Goal: Information Seeking & Learning: Check status

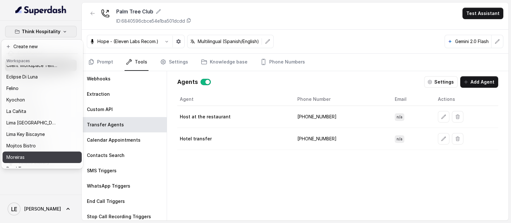
scroll to position [65, 0]
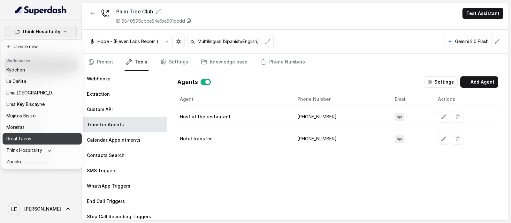
drag, startPoint x: 45, startPoint y: 128, endPoint x: 44, endPoint y: 132, distance: 4.0
click at [45, 133] on button "Rreal Tacos" at bounding box center [42, 139] width 79 height 12
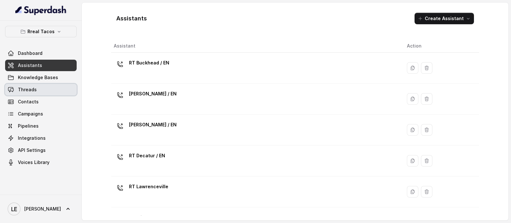
click at [42, 93] on link "Threads" at bounding box center [41, 90] width 72 height 12
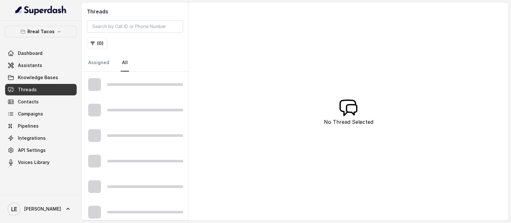
click at [118, 12] on h2 "Threads" at bounding box center [135, 12] width 96 height 8
click at [118, 21] on input "search" at bounding box center [135, 26] width 96 height 12
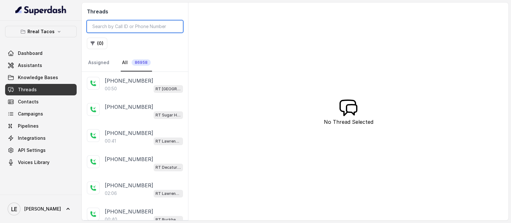
paste input "14704100219"
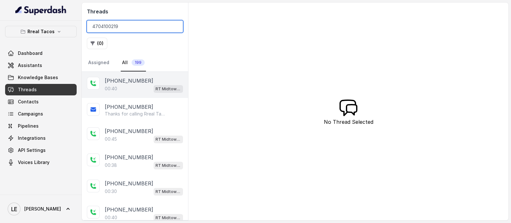
type input "4704100219"
click at [142, 85] on div "00:40 RT Midtown / EN" at bounding box center [144, 89] width 78 height 8
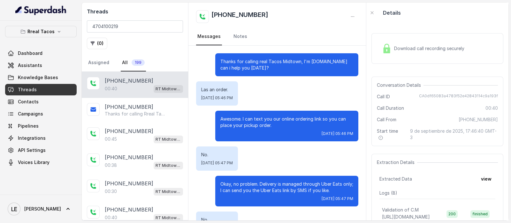
scroll to position [117, 0]
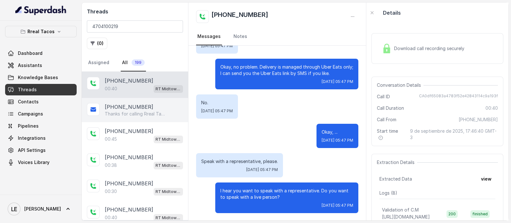
click at [166, 112] on div "Thanks for calling Rreal Tacos! Want to pick up your order? [URL][DOMAIN_NAME] …" at bounding box center [144, 114] width 78 height 6
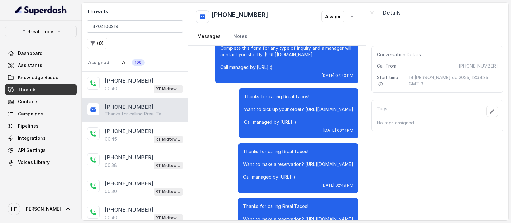
scroll to position [243, 0]
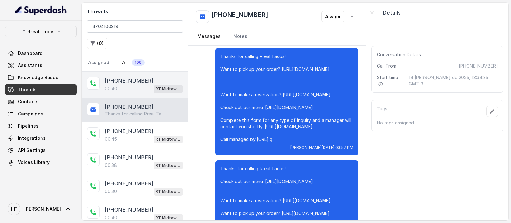
click at [138, 94] on div "[PHONE_NUMBER]:40 RT Midtown / EN" at bounding box center [135, 85] width 106 height 26
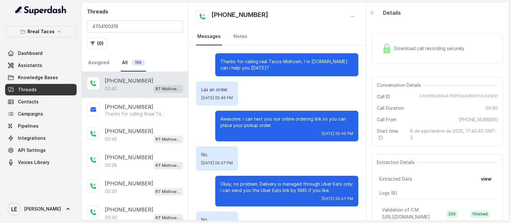
scroll to position [117, 0]
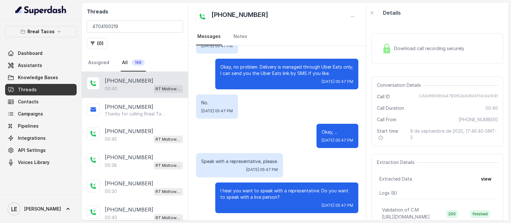
click at [406, 43] on div "Download call recording securely" at bounding box center [424, 48] width 88 height 15
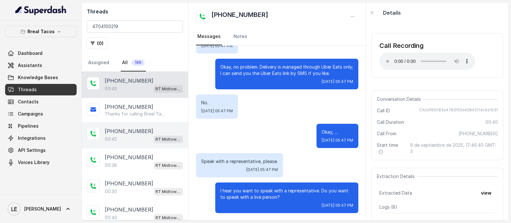
click at [110, 137] on p "00:45" at bounding box center [111, 139] width 12 height 6
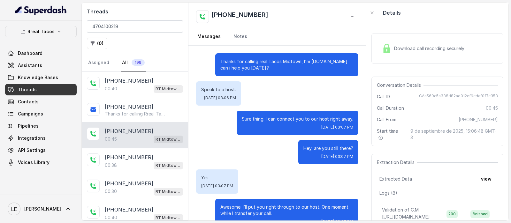
scroll to position [46, 0]
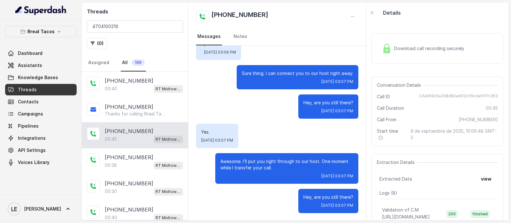
click at [414, 48] on span "Download call recording securely" at bounding box center [430, 48] width 73 height 6
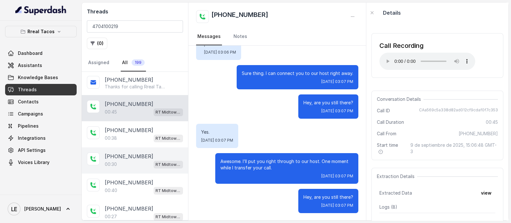
scroll to position [40, 0]
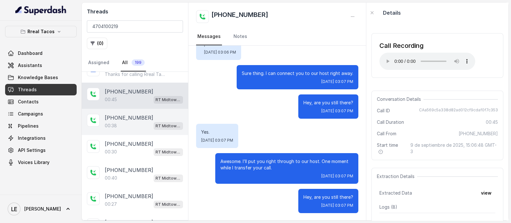
click at [143, 111] on div "[PHONE_NUMBER]:38 RT Midtown / EN" at bounding box center [135, 122] width 106 height 26
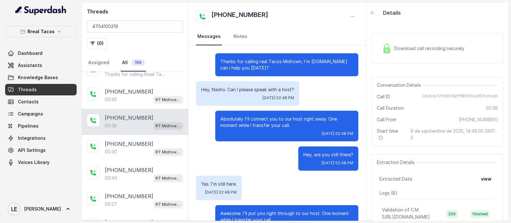
scroll to position [23, 0]
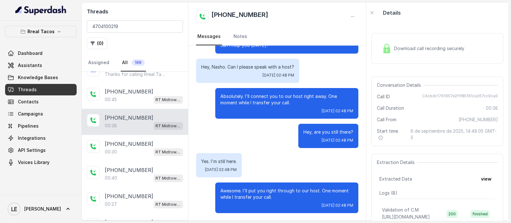
click at [429, 44] on div "Download call recording securely" at bounding box center [424, 48] width 88 height 15
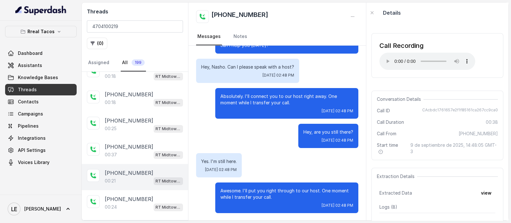
scroll to position [759, 0]
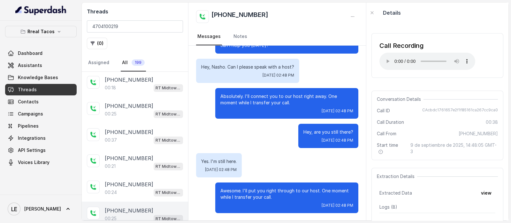
click at [153, 207] on div "[PHONE_NUMBER]" at bounding box center [144, 211] width 78 height 8
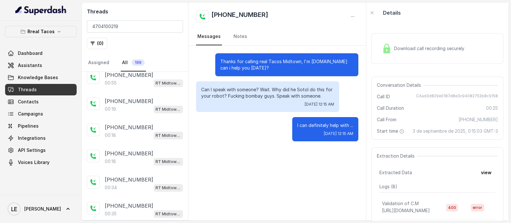
scroll to position [1148, 0]
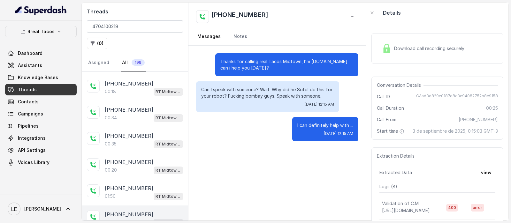
click at [153, 211] on div "[PHONE_NUMBER]" at bounding box center [144, 215] width 78 height 8
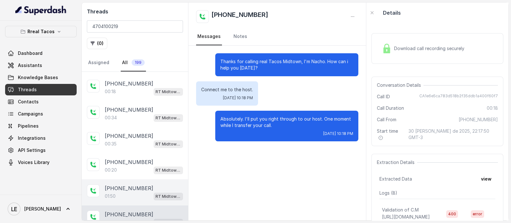
click at [156, 194] on p "RT Midtown / EN" at bounding box center [169, 197] width 26 height 6
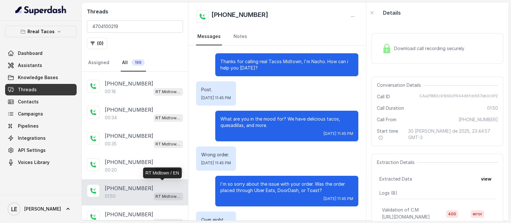
scroll to position [527, 0]
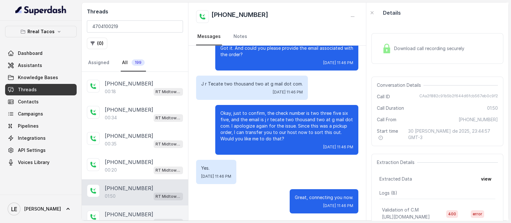
click at [156, 211] on div "[PHONE_NUMBER]" at bounding box center [144, 215] width 78 height 8
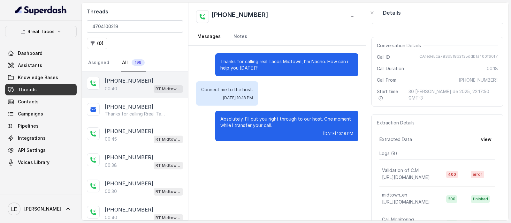
click at [143, 86] on div "00:40 RT Midtown / EN" at bounding box center [144, 89] width 78 height 8
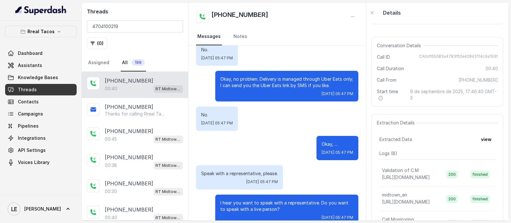
scroll to position [117, 0]
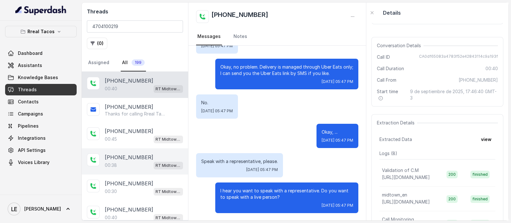
click at [149, 151] on div "[PHONE_NUMBER]:38 RT Midtown / EN" at bounding box center [135, 162] width 106 height 26
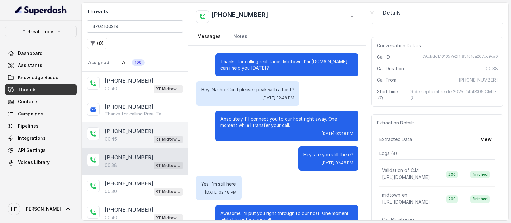
scroll to position [23, 0]
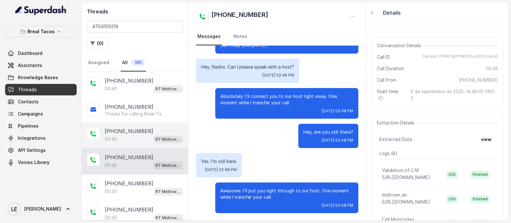
click at [148, 133] on div "[PHONE_NUMBER]" at bounding box center [144, 131] width 78 height 8
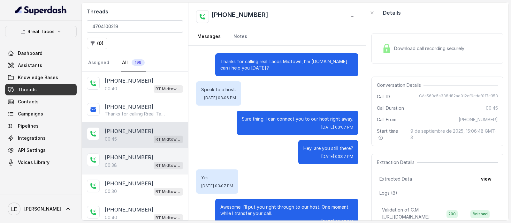
click at [150, 149] on div "[PHONE_NUMBER]:38 RT Midtown / EN" at bounding box center [135, 162] width 106 height 26
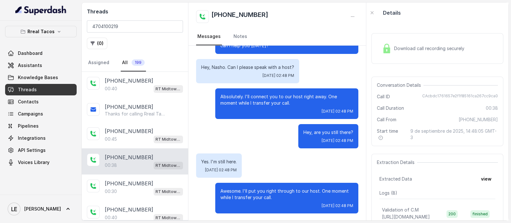
scroll to position [23, 0]
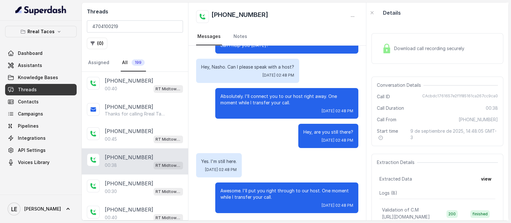
click at [428, 55] on div "Download call recording securely" at bounding box center [424, 48] width 88 height 15
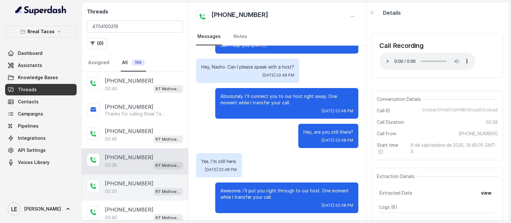
click at [158, 185] on div "[PHONE_NUMBER]" at bounding box center [144, 184] width 78 height 8
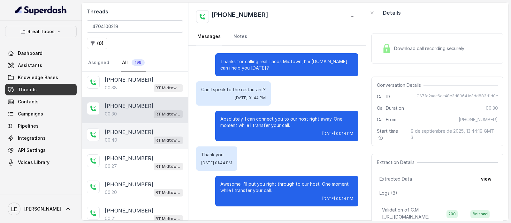
scroll to position [80, 0]
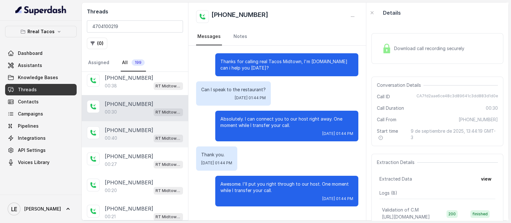
click at [158, 130] on div "[PHONE_NUMBER]" at bounding box center [144, 131] width 78 height 8
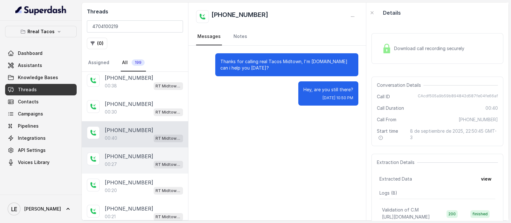
scroll to position [40, 0]
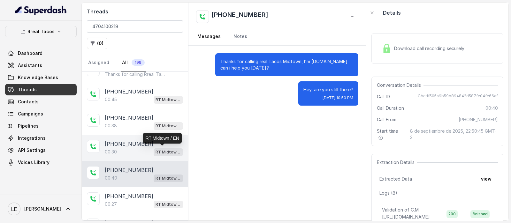
click at [162, 149] on p "RT Midtown / EN" at bounding box center [169, 152] width 26 height 6
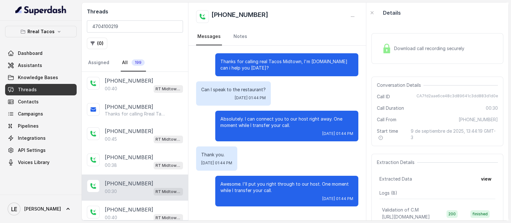
click at [431, 53] on div "Download call recording securely" at bounding box center [424, 48] width 88 height 15
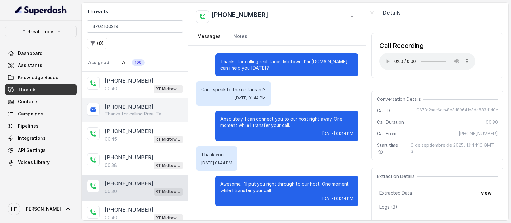
click at [154, 107] on div "[PHONE_NUMBER]" at bounding box center [144, 107] width 78 height 8
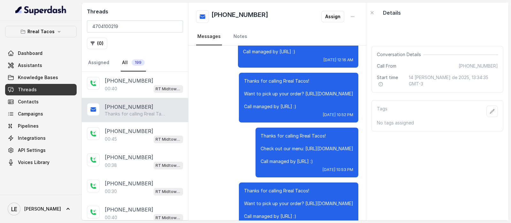
scroll to position [682, 0]
